Goal: Task Accomplishment & Management: Manage account settings

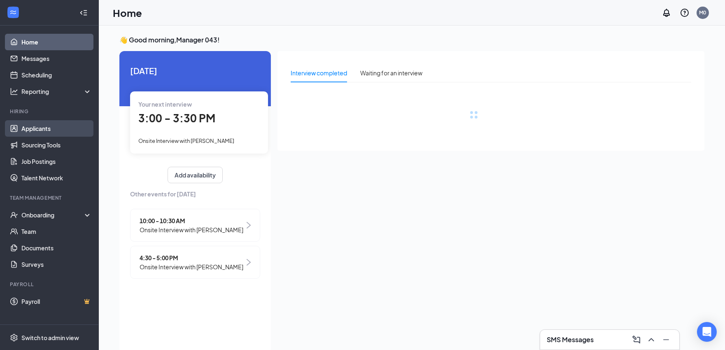
click at [39, 128] on link "Applicants" at bounding box center [56, 128] width 70 height 16
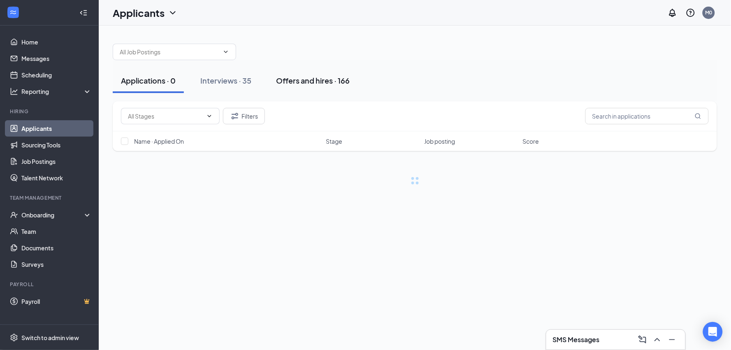
drag, startPoint x: 298, startPoint y: 76, endPoint x: 295, endPoint y: 79, distance: 4.4
click at [298, 76] on div "Offers and hires · 166" at bounding box center [313, 80] width 74 height 10
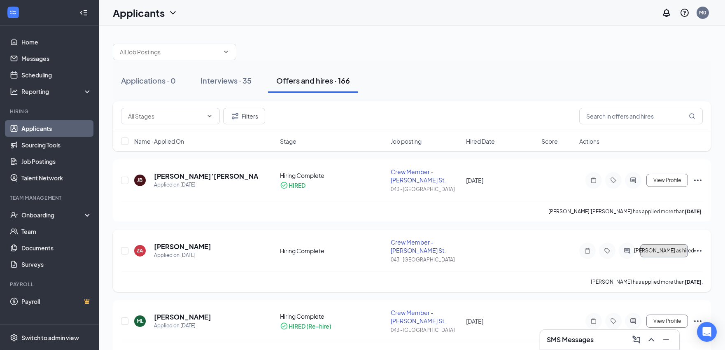
click at [678, 248] on span "[PERSON_NAME] as hired" at bounding box center [664, 251] width 60 height 6
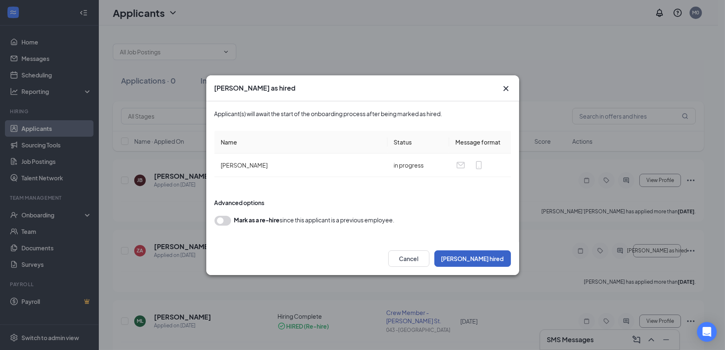
click at [486, 256] on button "[PERSON_NAME] hired" at bounding box center [472, 258] width 77 height 16
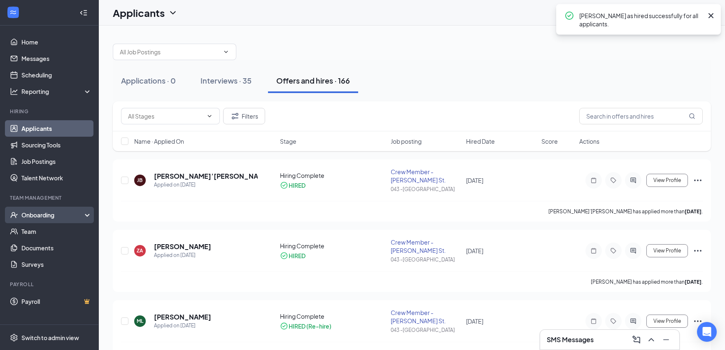
click at [56, 212] on div "Onboarding" at bounding box center [52, 215] width 63 height 8
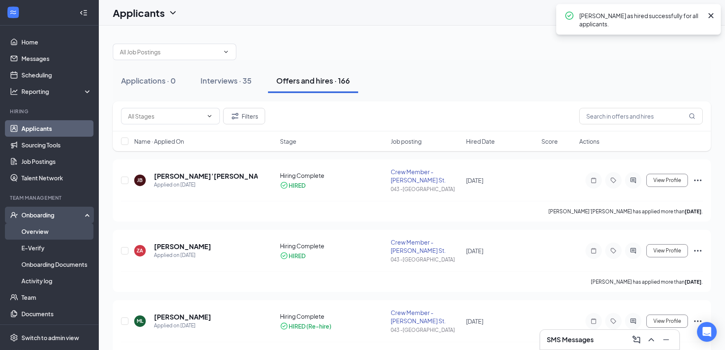
click at [55, 235] on link "Overview" at bounding box center [56, 231] width 70 height 16
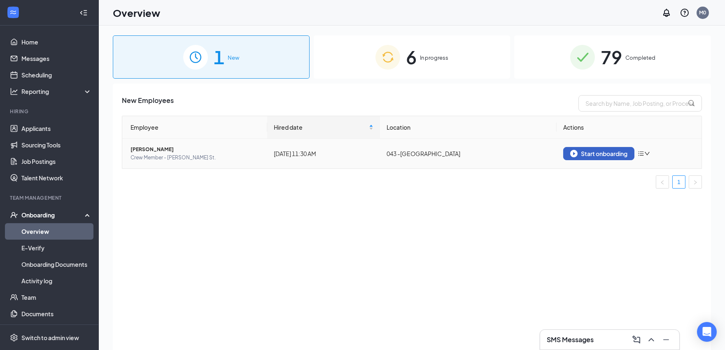
click at [566, 148] on button "Start onboarding" at bounding box center [598, 153] width 71 height 13
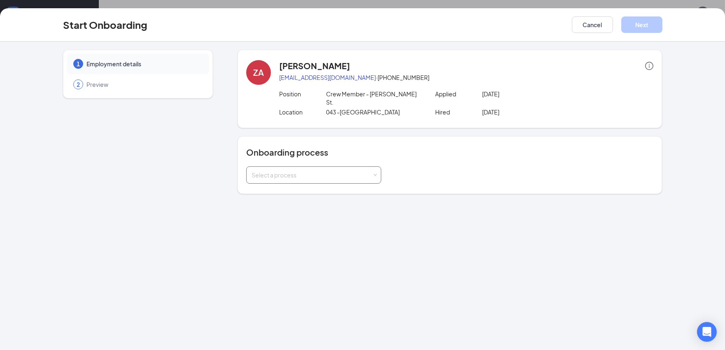
click at [276, 171] on div "Select a process" at bounding box center [311, 175] width 121 height 8
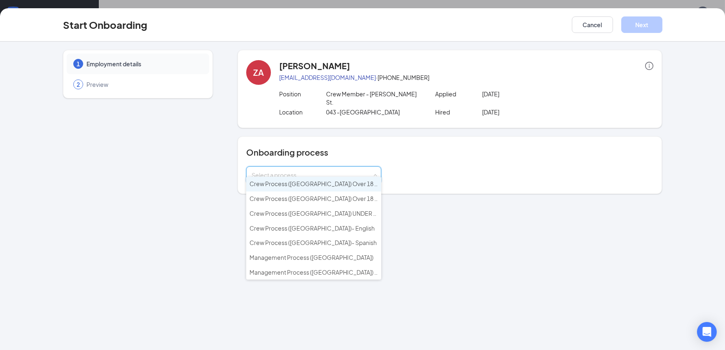
click at [287, 183] on span "Crew Process ([GEOGRAPHIC_DATA]) Over 18 - English" at bounding box center [323, 183] width 148 height 7
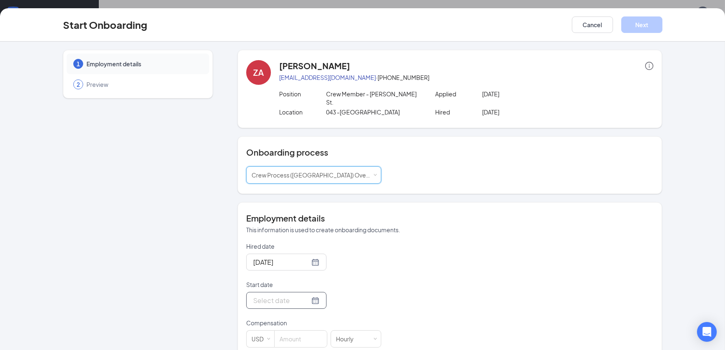
click at [305, 295] on div at bounding box center [286, 300] width 66 height 10
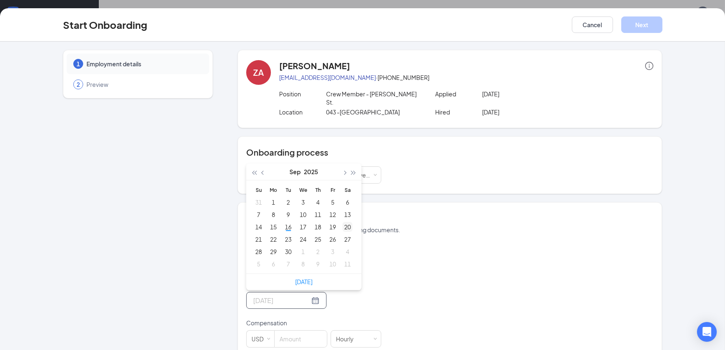
type input "[DATE]"
click at [342, 222] on div "20" at bounding box center [347, 227] width 10 height 10
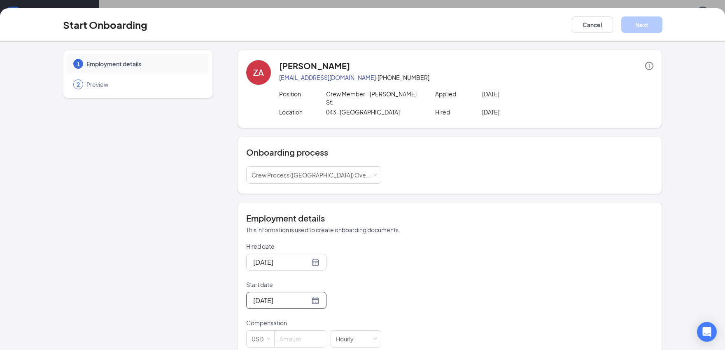
click at [343, 280] on p "Start date" at bounding box center [313, 284] width 135 height 8
click at [310, 295] on input "[DATE]" at bounding box center [281, 300] width 56 height 10
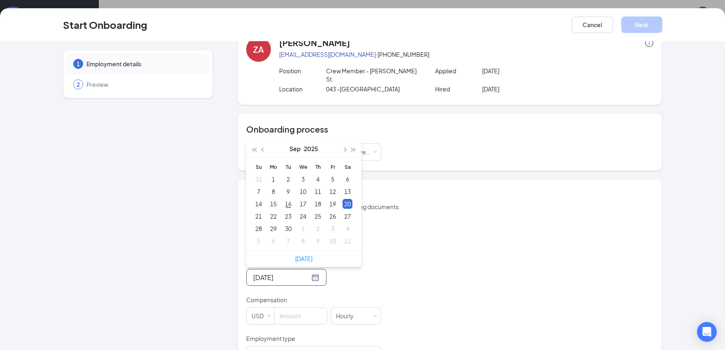
scroll to position [46, 0]
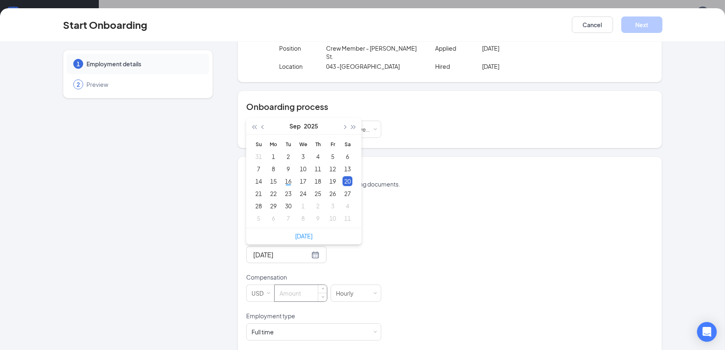
click at [305, 289] on input at bounding box center [301, 293] width 52 height 16
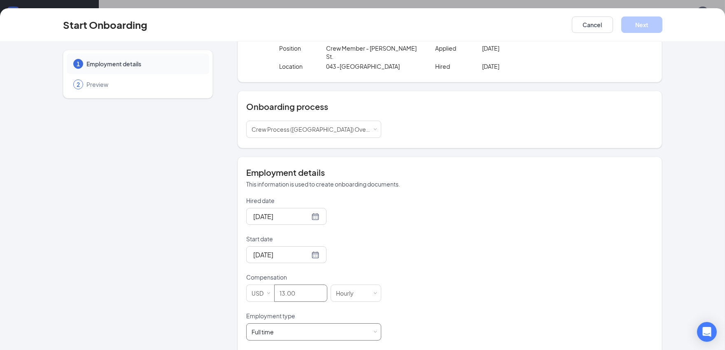
scroll to position [91, 0]
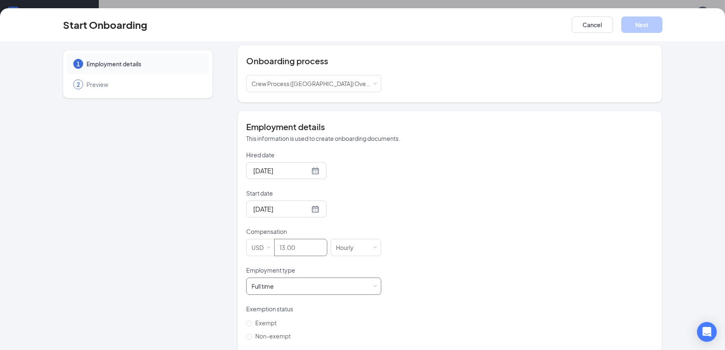
type input "13"
click at [291, 283] on div "Full time Works 30+ hours per week and is reasonably expected to work" at bounding box center [313, 286] width 124 height 16
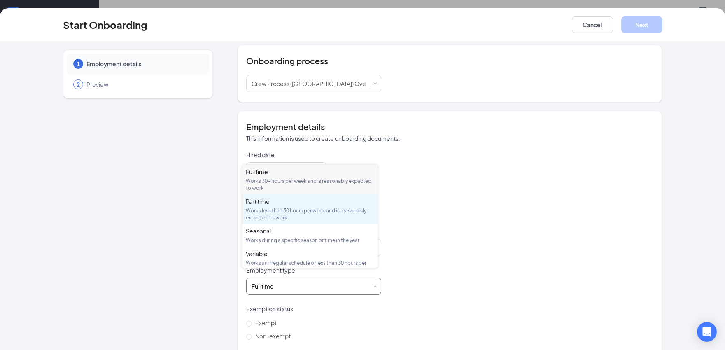
click at [278, 207] on div "Works less than 30 hours per week and is reasonably expected to work" at bounding box center [310, 214] width 128 height 14
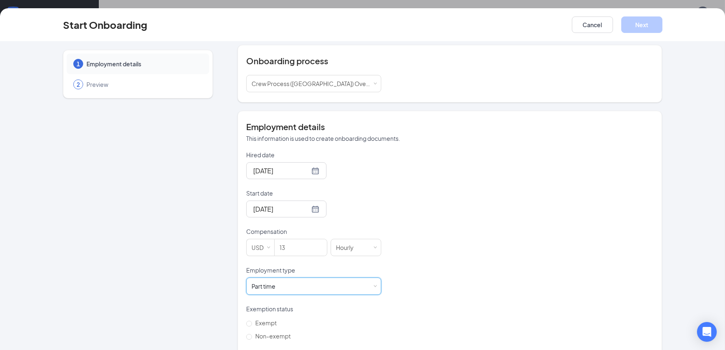
click at [186, 241] on div "1 Employment details 2 Preview" at bounding box center [138, 174] width 150 height 433
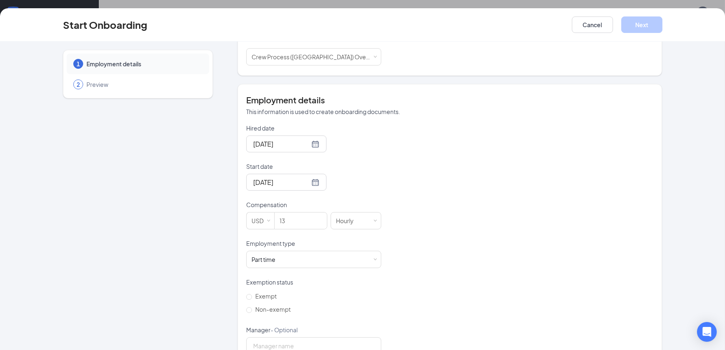
scroll to position [133, 0]
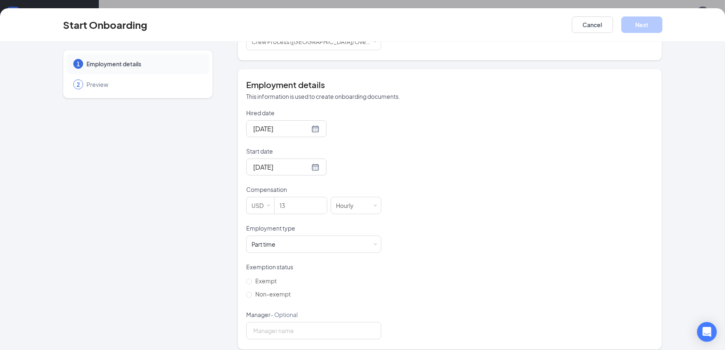
drag, startPoint x: 247, startPoint y: 289, endPoint x: 251, endPoint y: 295, distance: 7.4
click at [247, 292] on input "Non-exempt" at bounding box center [249, 295] width 6 height 6
radio input "true"
click at [274, 324] on input "Manager - Optional" at bounding box center [313, 330] width 135 height 17
type input "[PERSON_NAME]"
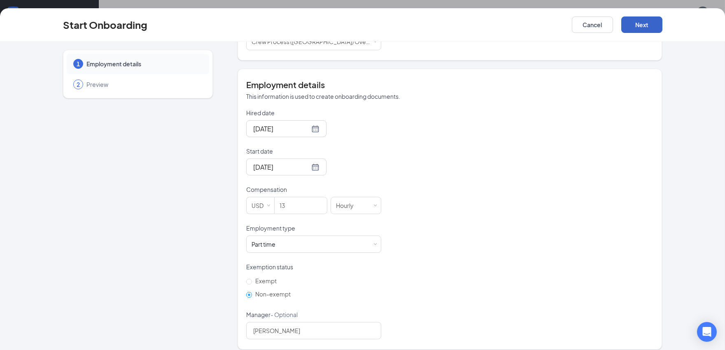
click at [643, 30] on button "Next" at bounding box center [641, 24] width 41 height 16
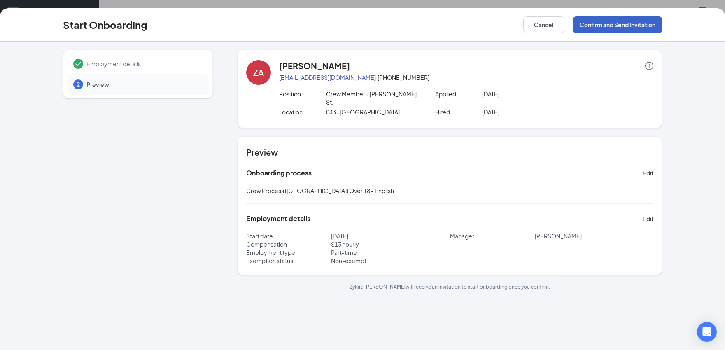
click at [623, 21] on button "Confirm and Send Invitation" at bounding box center [618, 24] width 90 height 16
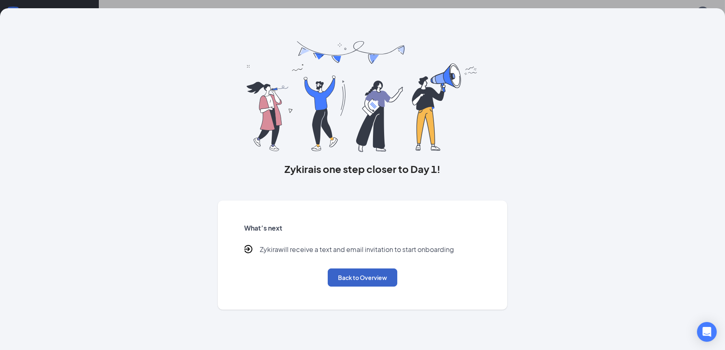
click at [354, 279] on button "Back to Overview" at bounding box center [363, 277] width 70 height 18
